Goal: Task Accomplishment & Management: Use online tool/utility

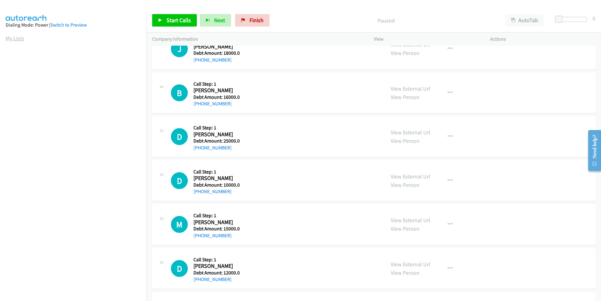
click at [10, 38] on link "My Lists" at bounding box center [15, 38] width 19 height 7
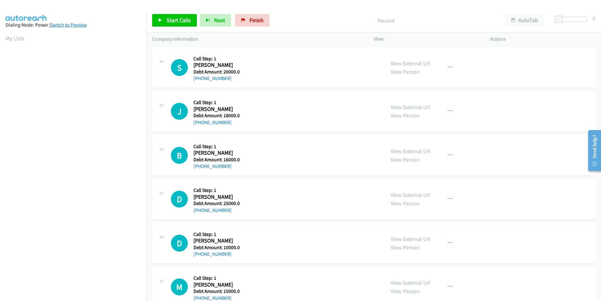
click at [76, 26] on link "Switch to Preview" at bounding box center [68, 25] width 36 height 6
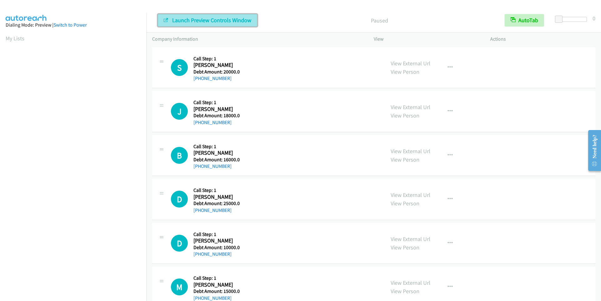
click at [210, 21] on span "Launch Preview Controls Window" at bounding box center [211, 20] width 79 height 7
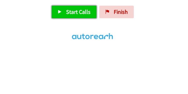
click at [84, 10] on span "Start Calls" at bounding box center [78, 11] width 24 height 7
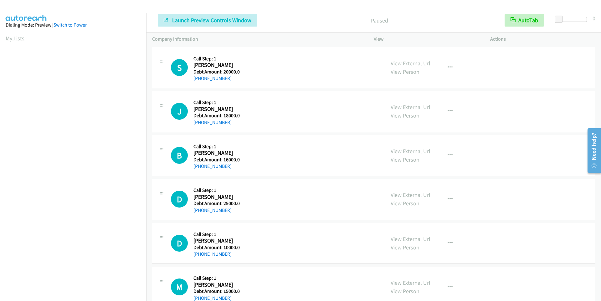
click at [16, 38] on link "My Lists" at bounding box center [15, 38] width 19 height 7
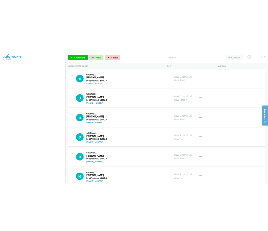
scroll to position [5, 0]
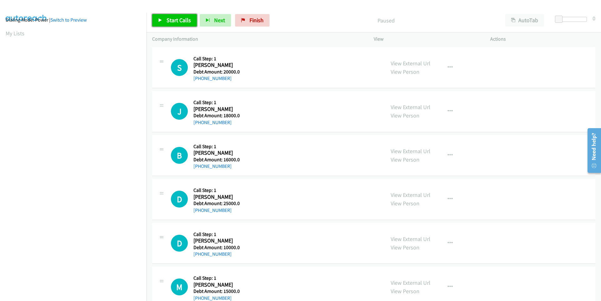
click at [168, 20] on span "Start Calls" at bounding box center [178, 20] width 24 height 7
click at [168, 20] on span "Pause" at bounding box center [173, 20] width 14 height 7
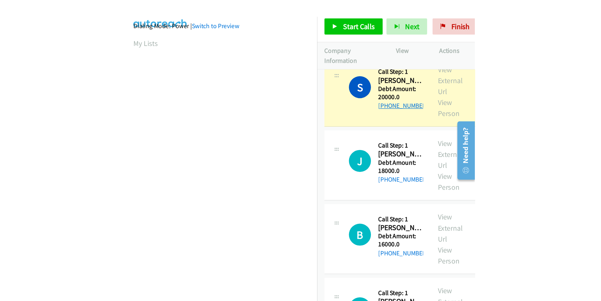
scroll to position [0, 0]
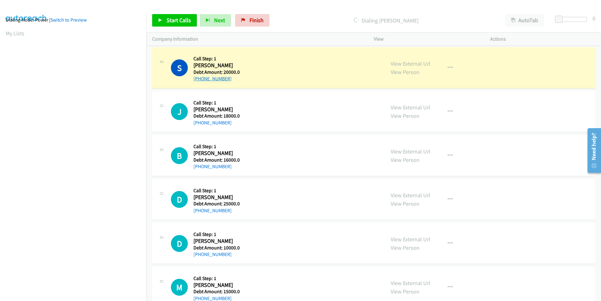
drag, startPoint x: 229, startPoint y: 79, endPoint x: 200, endPoint y: 81, distance: 29.5
click at [200, 81] on div "[PHONE_NUMBER]" at bounding box center [217, 79] width 48 height 8
copy link "[PHONE_NUMBER]"
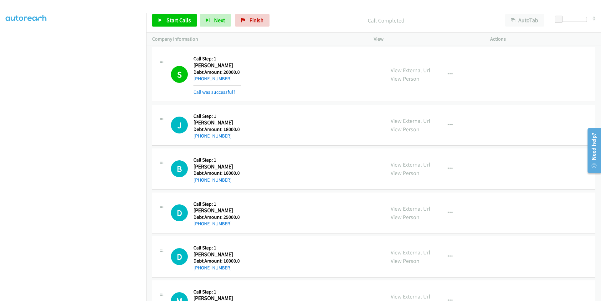
scroll to position [36, 0]
click at [160, 22] on icon at bounding box center [160, 20] width 4 height 4
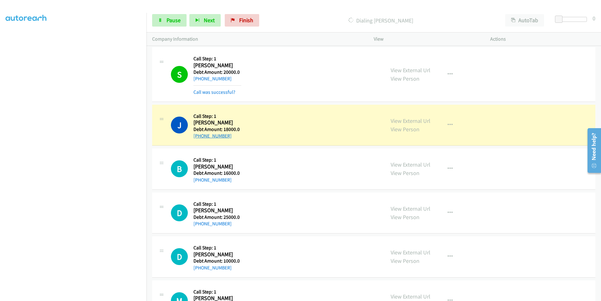
drag, startPoint x: 230, startPoint y: 135, endPoint x: 200, endPoint y: 138, distance: 30.4
click at [200, 138] on div "[PHONE_NUMBER]" at bounding box center [217, 136] width 48 height 8
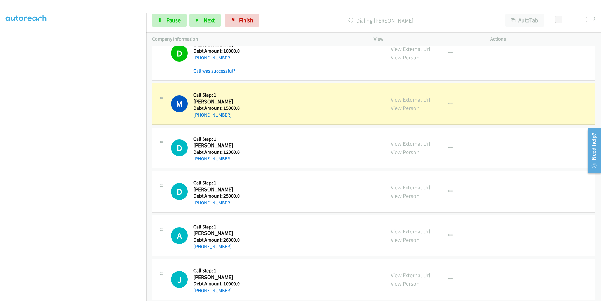
scroll to position [282, 0]
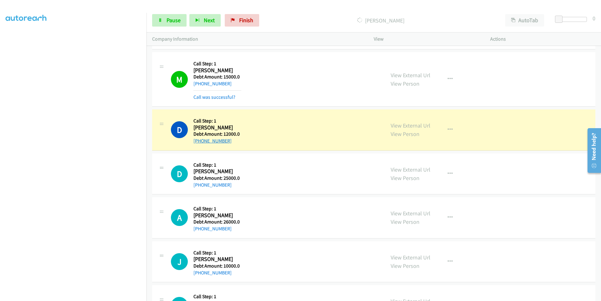
drag, startPoint x: 230, startPoint y: 141, endPoint x: 199, endPoint y: 140, distance: 31.0
click at [199, 140] on div "[PHONE_NUMBER]" at bounding box center [217, 141] width 48 height 8
copy link "[PHONE_NUMBER]"
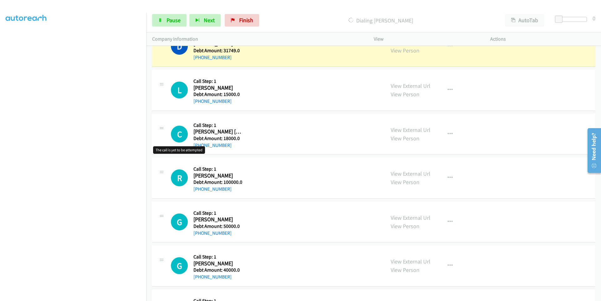
scroll to position [563, 0]
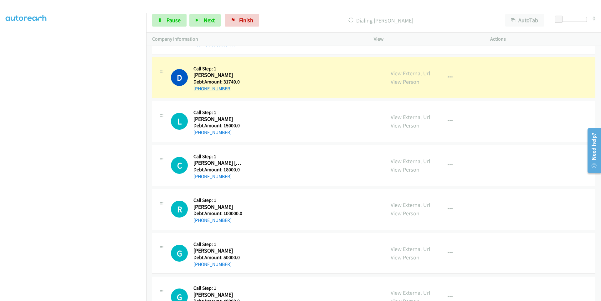
drag, startPoint x: 231, startPoint y: 89, endPoint x: 200, endPoint y: 88, distance: 30.4
click at [200, 88] on div "[PHONE_NUMBER]" at bounding box center [217, 89] width 48 height 8
copy link "[PHONE_NUMBER]"
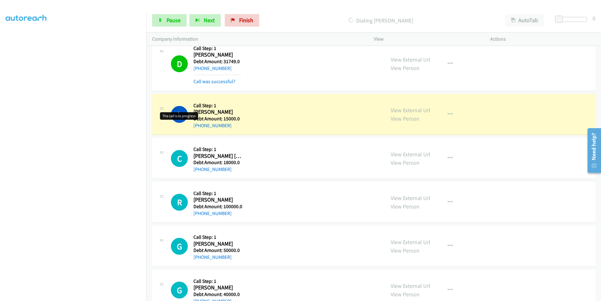
scroll to position [595, 0]
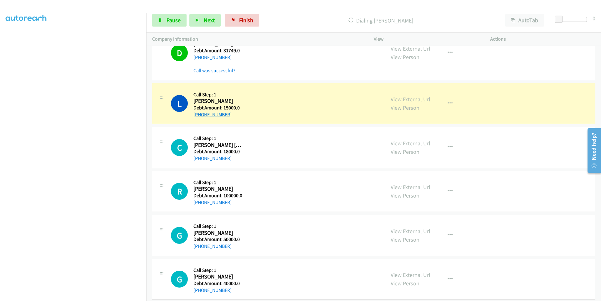
drag, startPoint x: 231, startPoint y: 116, endPoint x: 198, endPoint y: 117, distance: 32.6
click at [198, 117] on div "[PHONE_NUMBER]" at bounding box center [217, 115] width 48 height 8
copy link "[PHONE_NUMBER]"
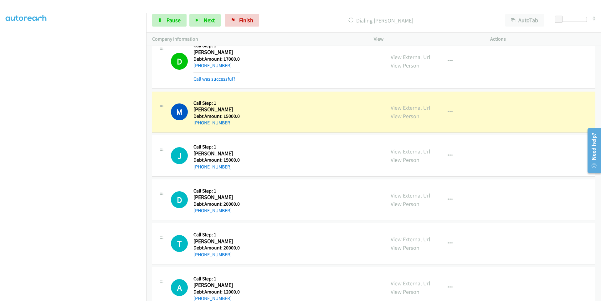
scroll to position [939, 0]
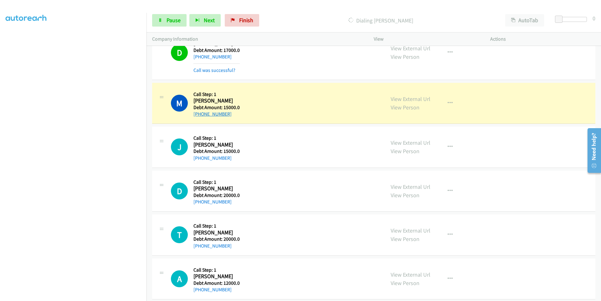
drag, startPoint x: 229, startPoint y: 113, endPoint x: 199, endPoint y: 113, distance: 29.7
click at [199, 113] on div "[PHONE_NUMBER]" at bounding box center [216, 114] width 46 height 8
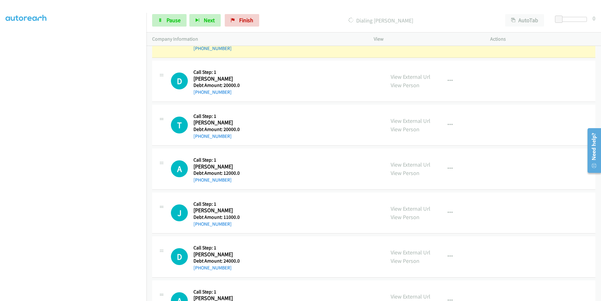
scroll to position [1064, 0]
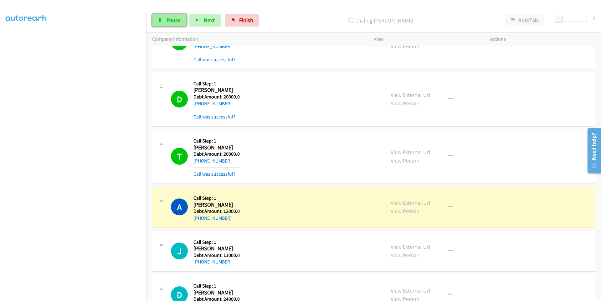
click at [177, 23] on span "Pause" at bounding box center [173, 20] width 14 height 7
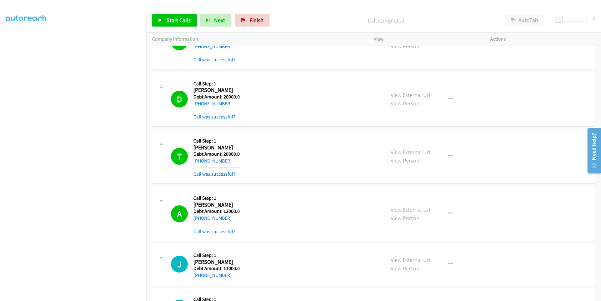
scroll to position [36, 0]
click at [167, 23] on span "Start Calls" at bounding box center [178, 20] width 24 height 7
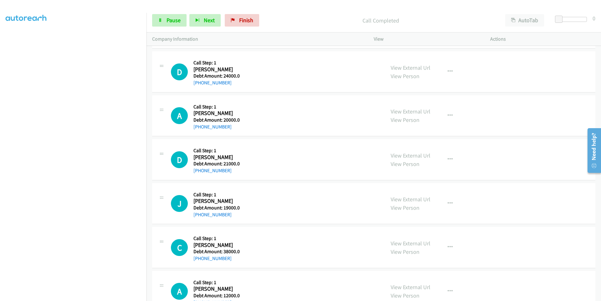
scroll to position [1314, 0]
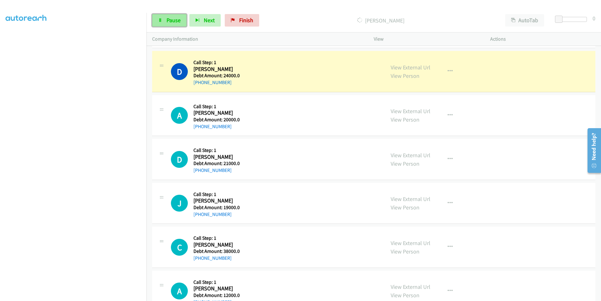
click at [167, 22] on span "Pause" at bounding box center [173, 20] width 14 height 7
